Goal: Check status

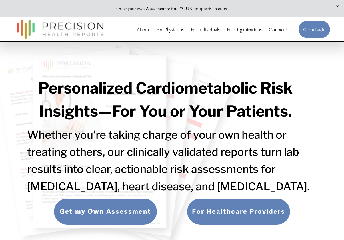
click at [315, 34] on link "Client Login" at bounding box center [314, 30] width 32 height 18
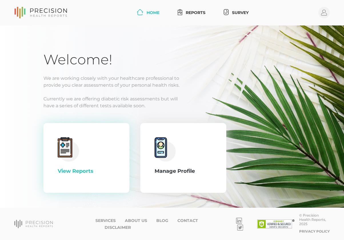
click at [88, 154] on div "View Reports" at bounding box center [86, 157] width 57 height 41
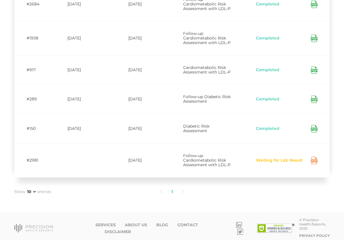
scroll to position [126, 0]
click at [313, 157] on icon at bounding box center [314, 160] width 7 height 7
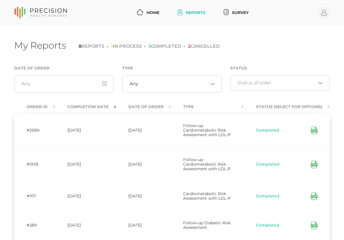
scroll to position [0, 0]
click at [92, 105] on th "Completion Date" at bounding box center [85, 106] width 61 height 13
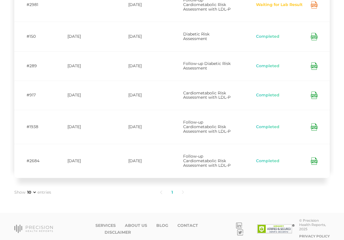
scroll to position [126, 0]
click at [182, 187] on li at bounding box center [183, 192] width 11 height 12
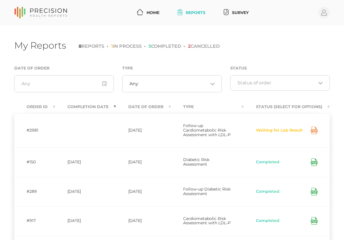
scroll to position [0, 0]
click at [151, 106] on th "Date Of Order" at bounding box center [143, 106] width 55 height 13
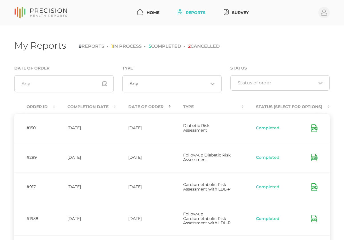
click at [151, 106] on th "Date Of Order" at bounding box center [143, 106] width 55 height 13
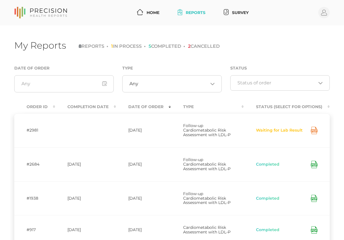
click at [154, 139] on td "[DATE]" at bounding box center [143, 130] width 55 height 34
